Goal: Task Accomplishment & Management: Use online tool/utility

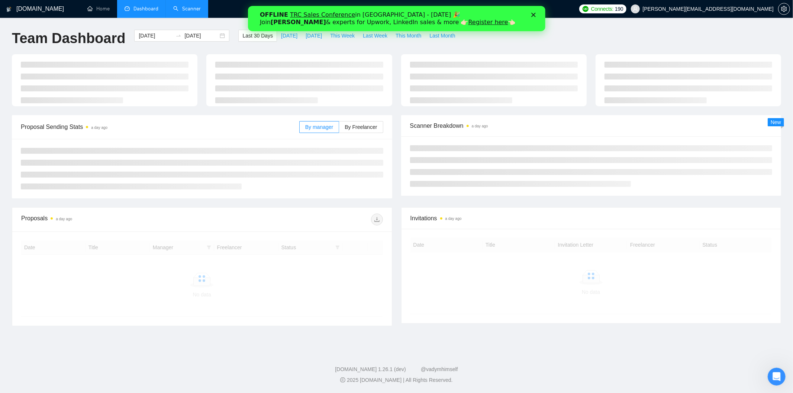
click at [177, 6] on link "Scanner" at bounding box center [187, 9] width 28 height 6
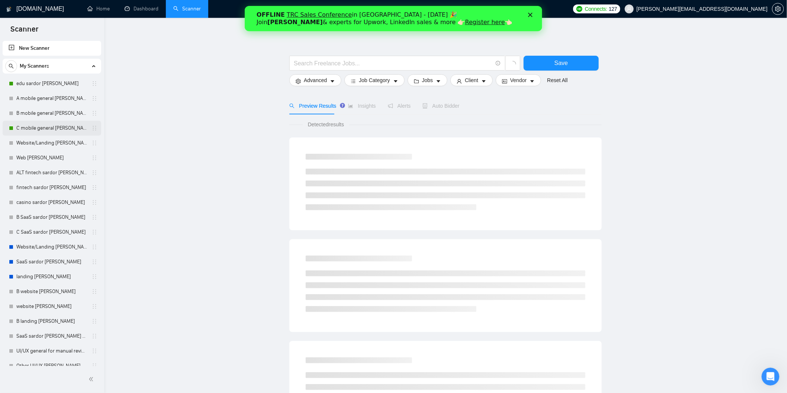
click at [66, 127] on link "C mobile general [PERSON_NAME]" at bounding box center [51, 128] width 71 height 15
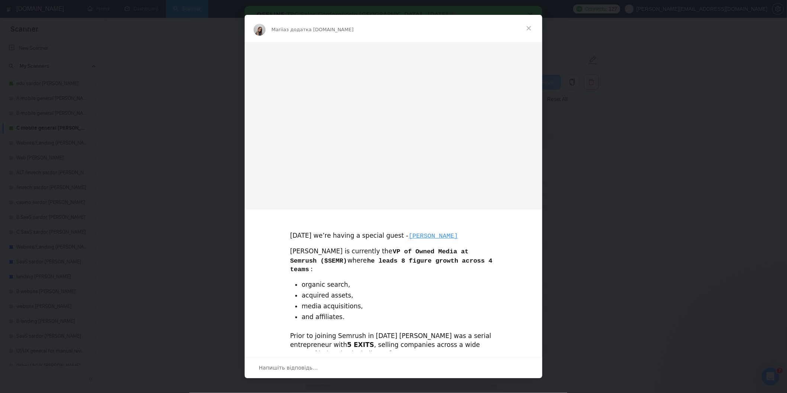
click at [585, 84] on div "Месенджер Intercom" at bounding box center [393, 196] width 787 height 393
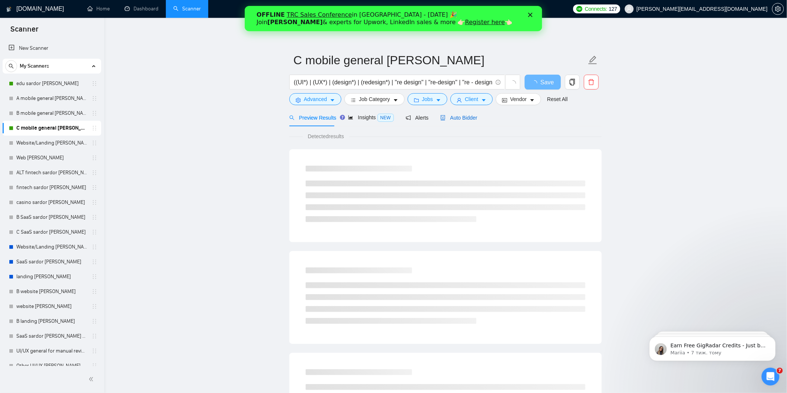
click at [453, 120] on span "Auto Bidder" at bounding box center [458, 118] width 37 height 6
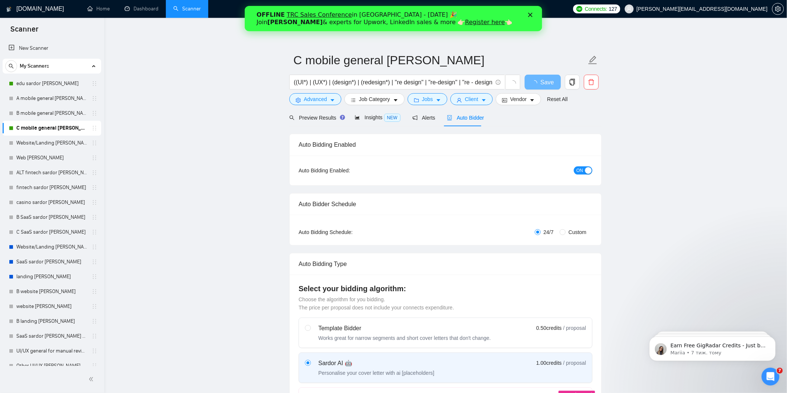
click at [585, 168] on div "button" at bounding box center [588, 170] width 7 height 7
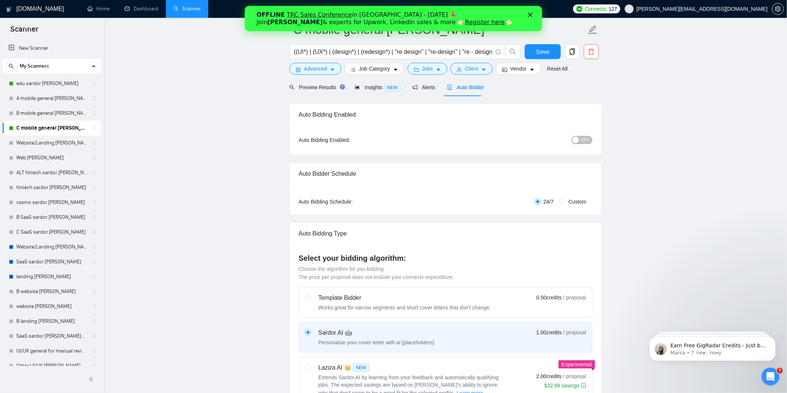
scroll to position [206, 0]
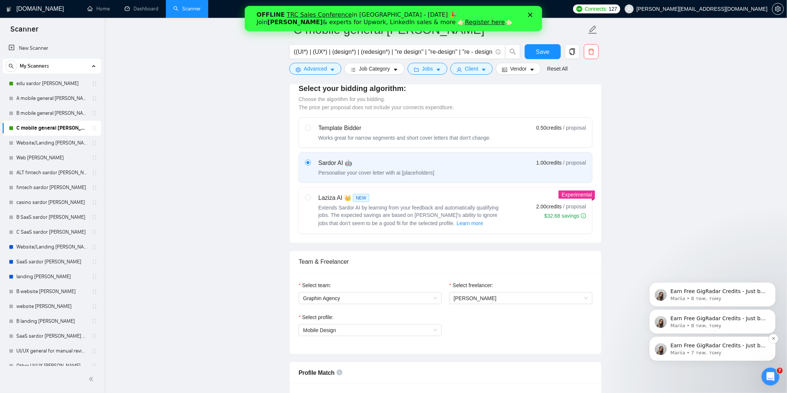
click at [687, 350] on p "Mariia • 7 тиж. тому" at bounding box center [718, 352] width 96 height 7
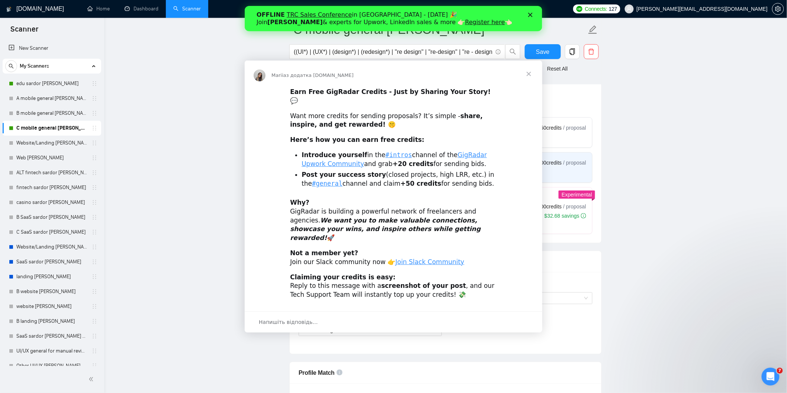
scroll to position [0, 0]
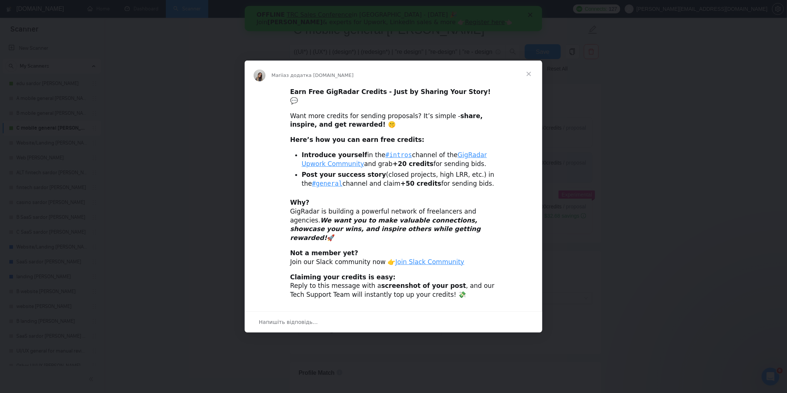
click at [584, 100] on div "Месенджер Intercom" at bounding box center [393, 196] width 787 height 393
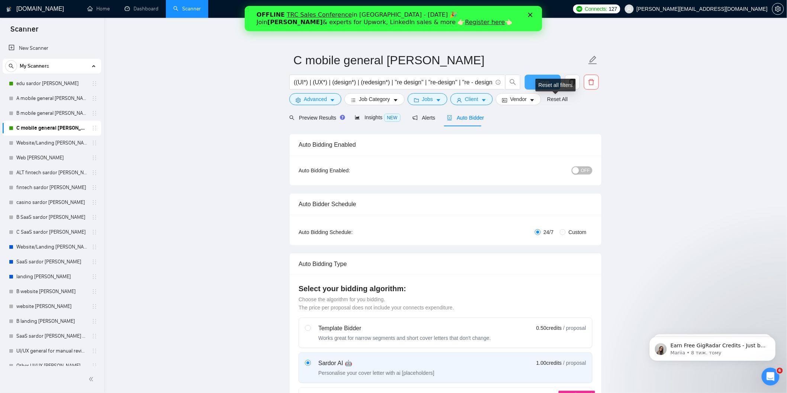
click at [542, 77] on button "Save" at bounding box center [542, 82] width 36 height 15
